Goal: Task Accomplishment & Management: Manage account settings

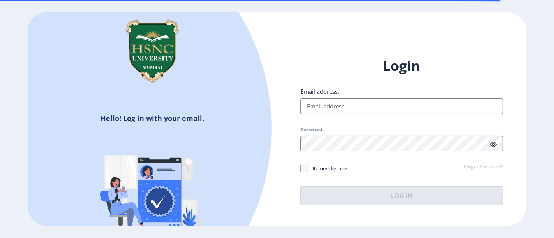
type input "[PERSON_NAME][EMAIL_ADDRESS][DOMAIN_NAME]"
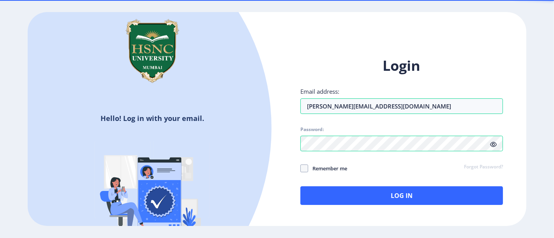
click at [495, 144] on icon at bounding box center [493, 145] width 7 height 6
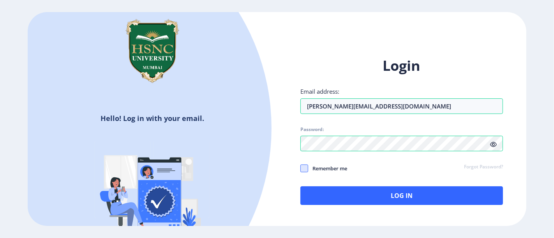
click at [308, 167] on span at bounding box center [304, 169] width 8 height 8
click at [301, 168] on input "Remember me" at bounding box center [300, 168] width 0 height 0
checkbox input "true"
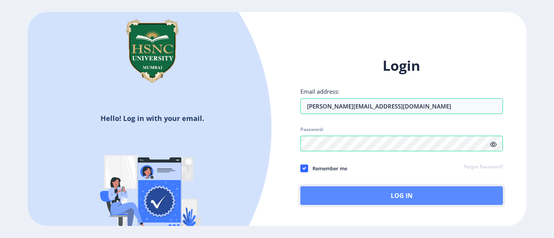
click at [324, 195] on button "Log In" at bounding box center [401, 196] width 202 height 19
